Goal: Task Accomplishment & Management: Manage account settings

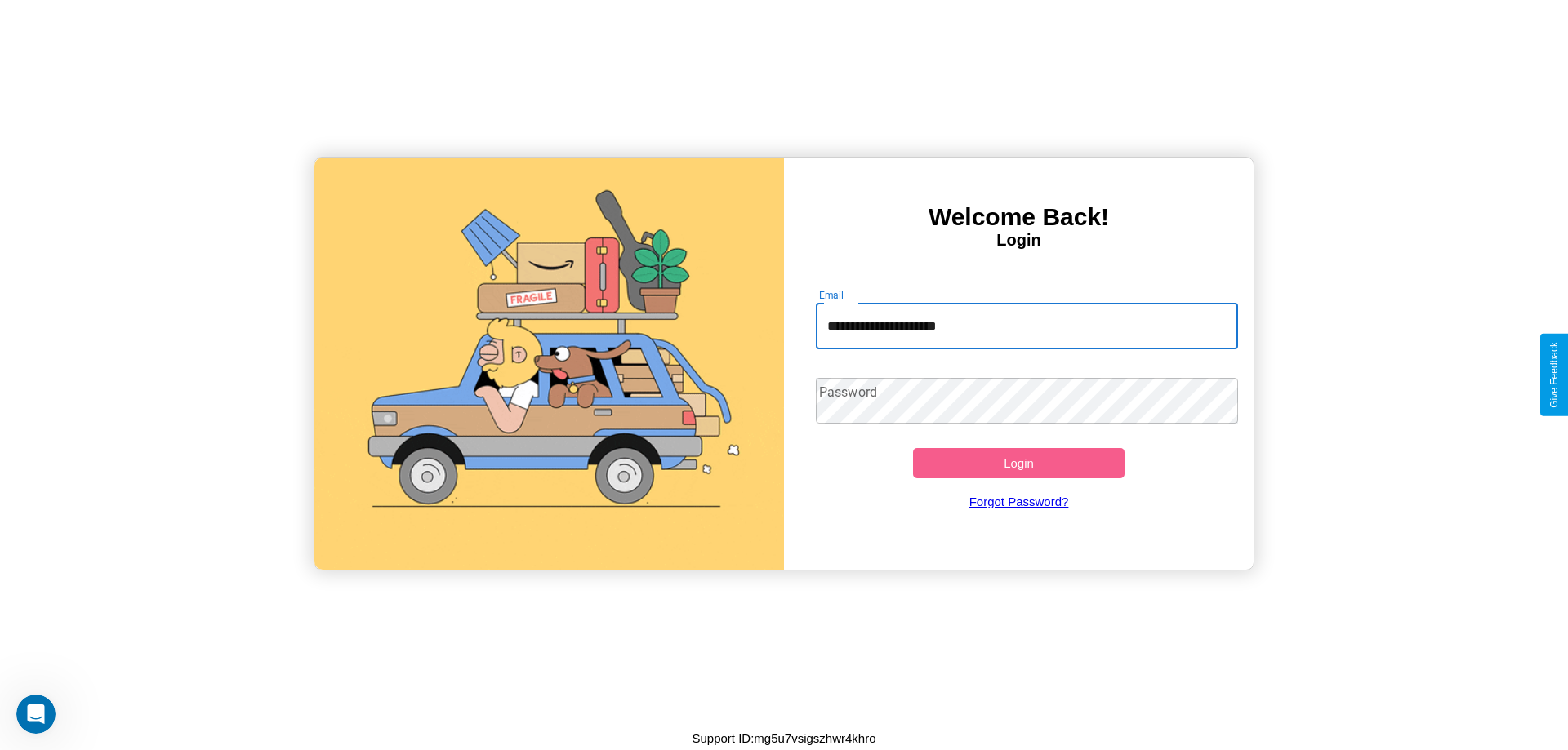
type input "**********"
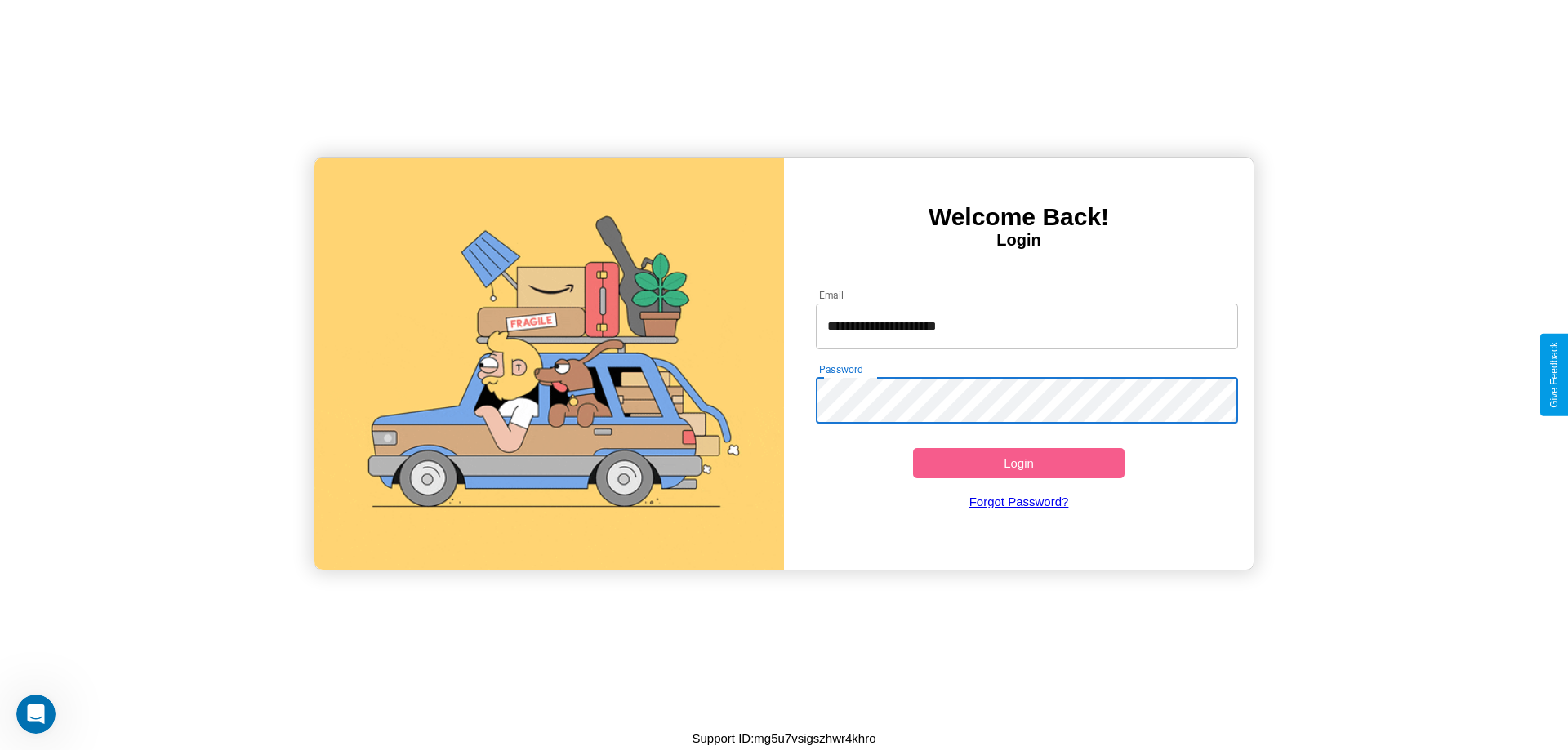
click at [1019, 463] on button "Login" at bounding box center [1019, 463] width 212 height 31
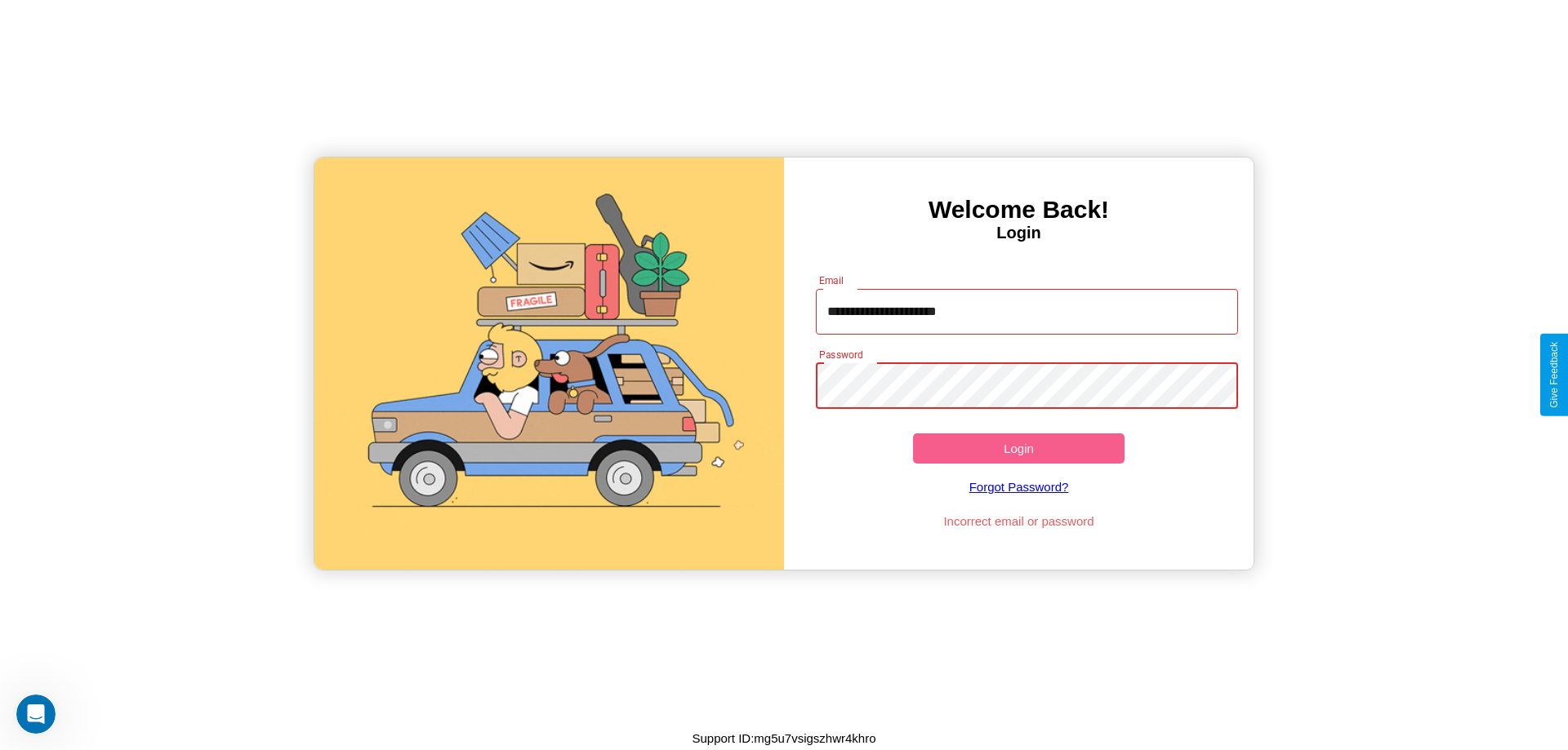
click at [1019, 448] on button "Login" at bounding box center [1019, 448] width 212 height 31
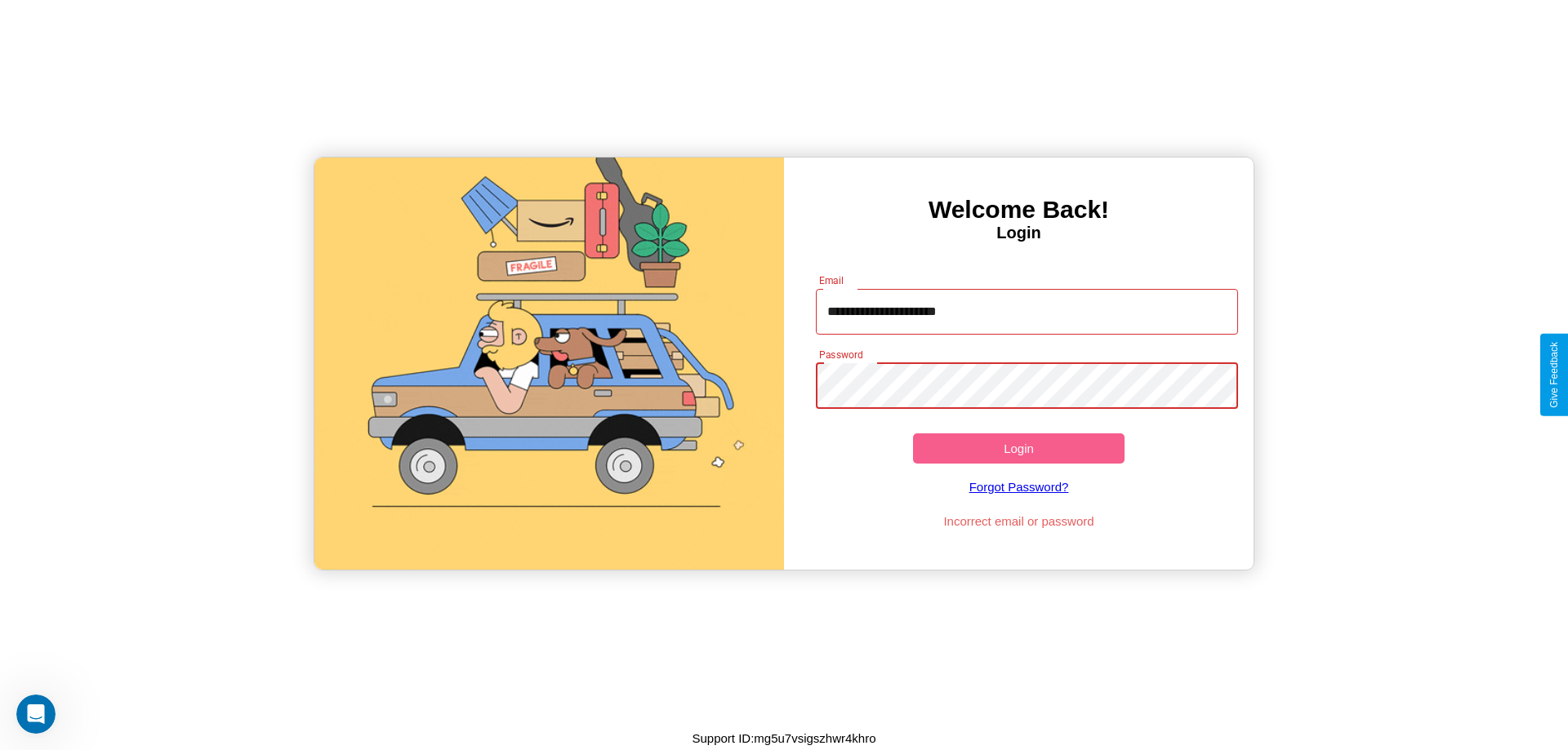
click at [1019, 448] on button "Login" at bounding box center [1019, 448] width 212 height 31
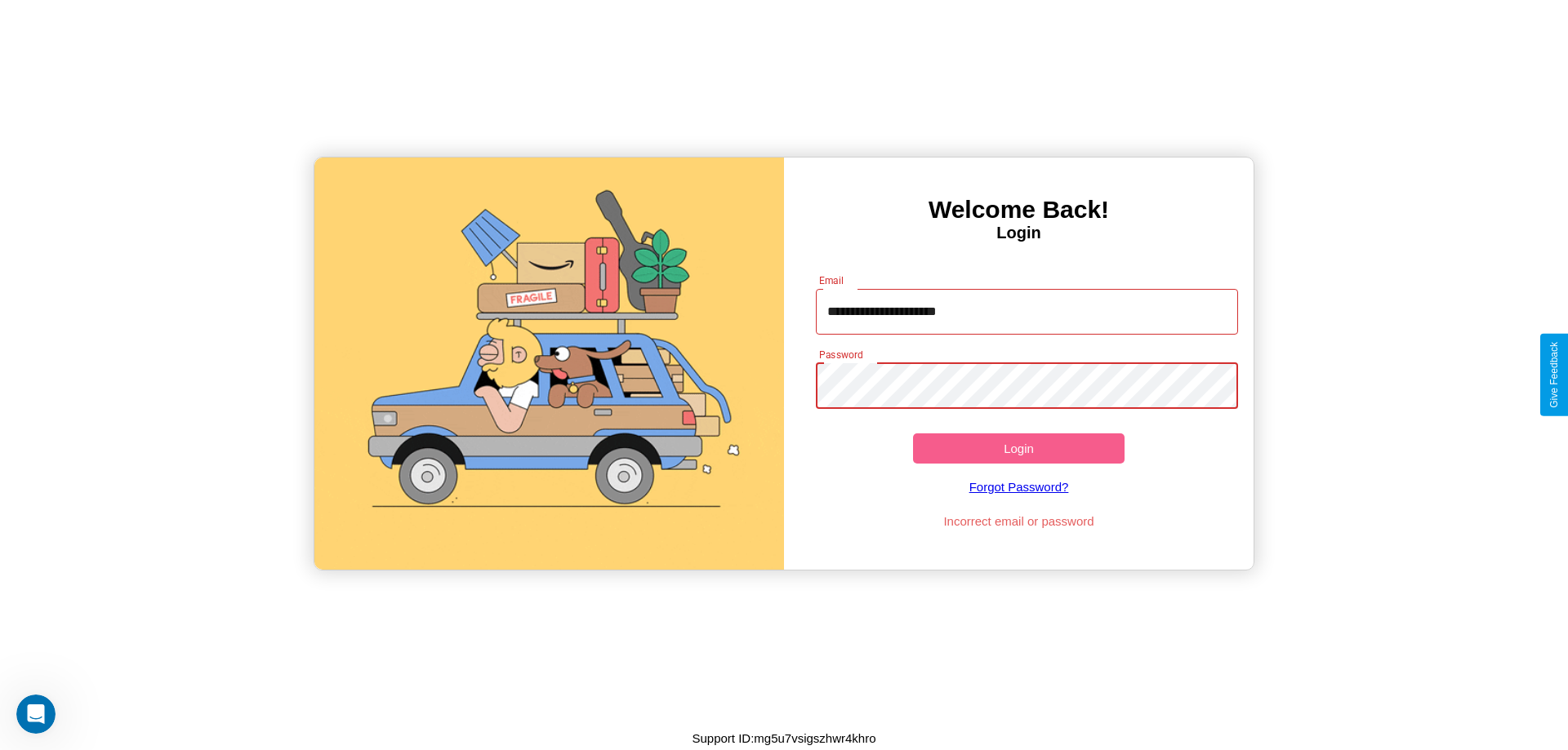
click at [1019, 448] on button "Login" at bounding box center [1019, 448] width 212 height 31
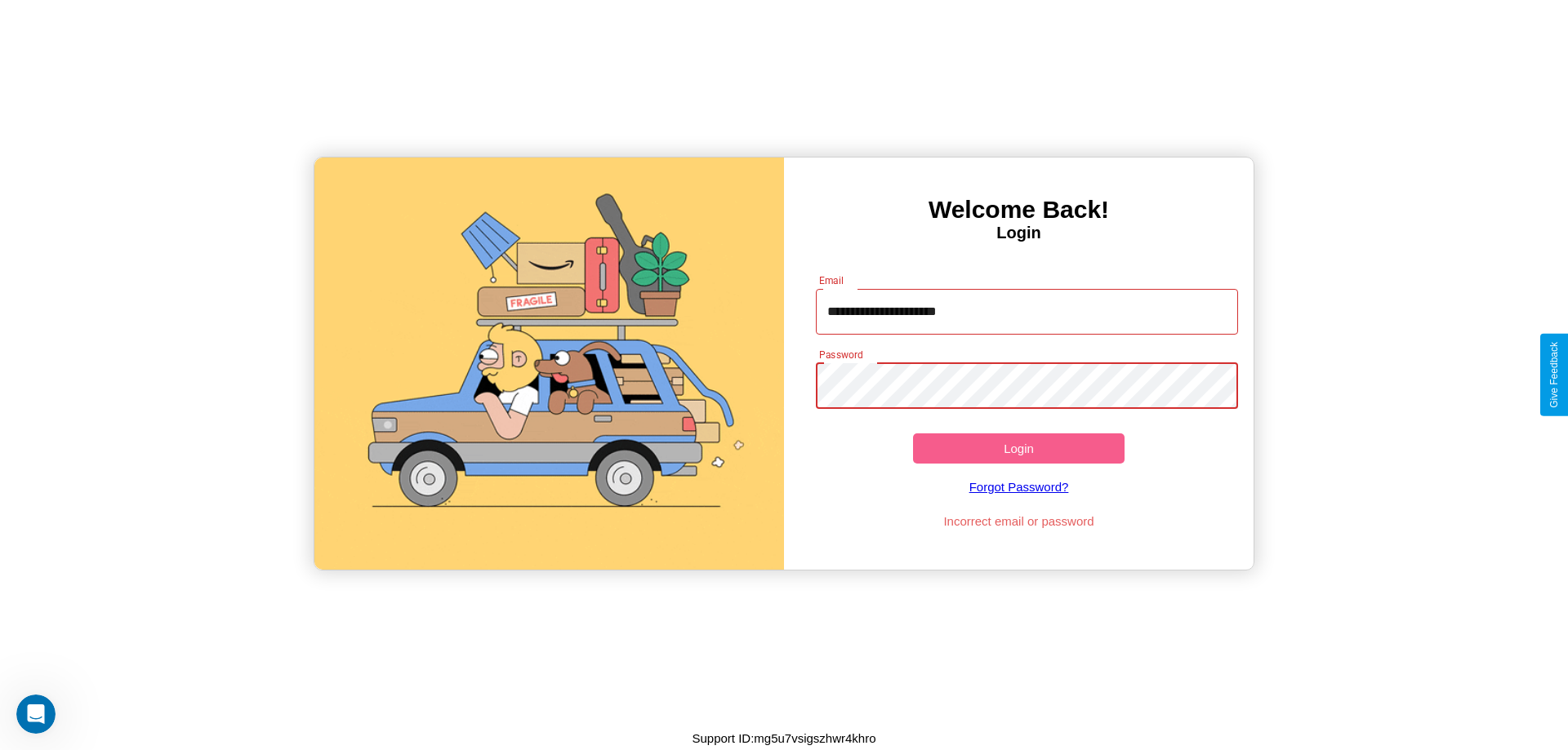
click at [1019, 448] on button "Login" at bounding box center [1019, 448] width 212 height 31
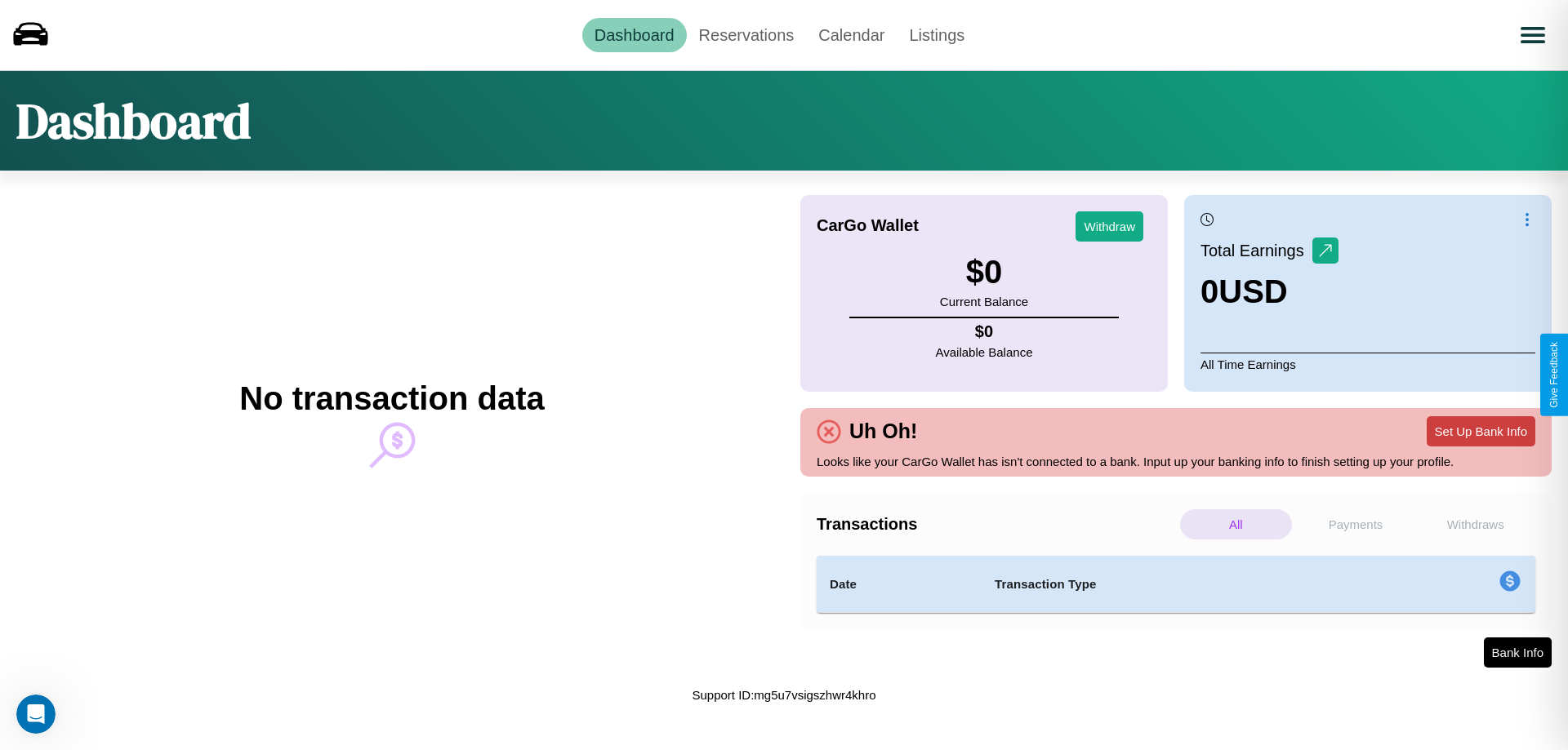
click at [1481, 431] on button "Set Up Bank Info" at bounding box center [1481, 431] width 109 height 31
